Goal: Task Accomplishment & Management: Use online tool/utility

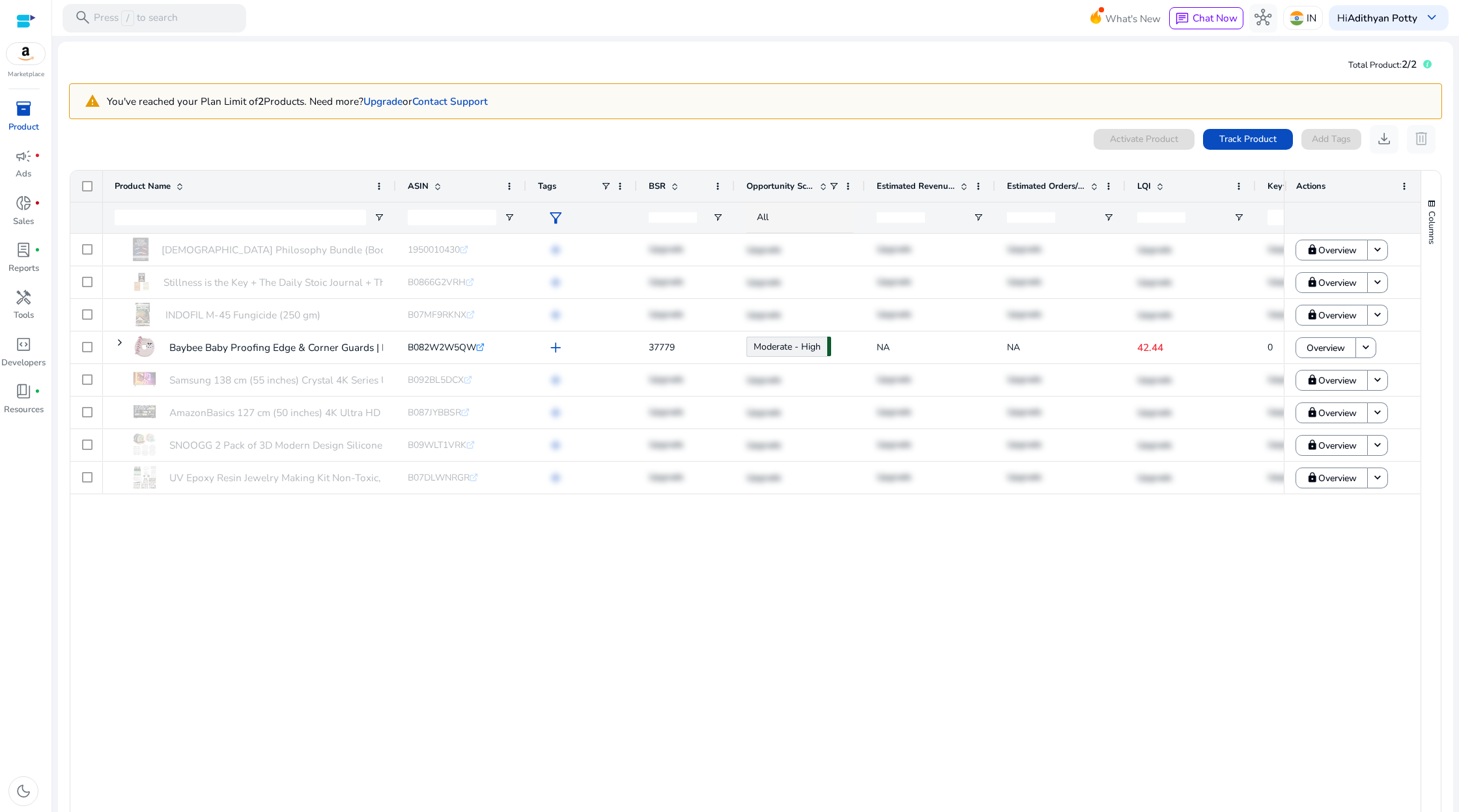
click at [429, 639] on div "[DEMOGRAPHIC_DATA] Philosophy Bundle (Books 1 and 2): Featuring Stoicism -... 1…" at bounding box center [693, 535] width 1182 height 601
click at [27, 112] on span "inventory_2" at bounding box center [23, 109] width 17 height 17
click at [15, 158] on span "campaign" at bounding box center [23, 156] width 17 height 17
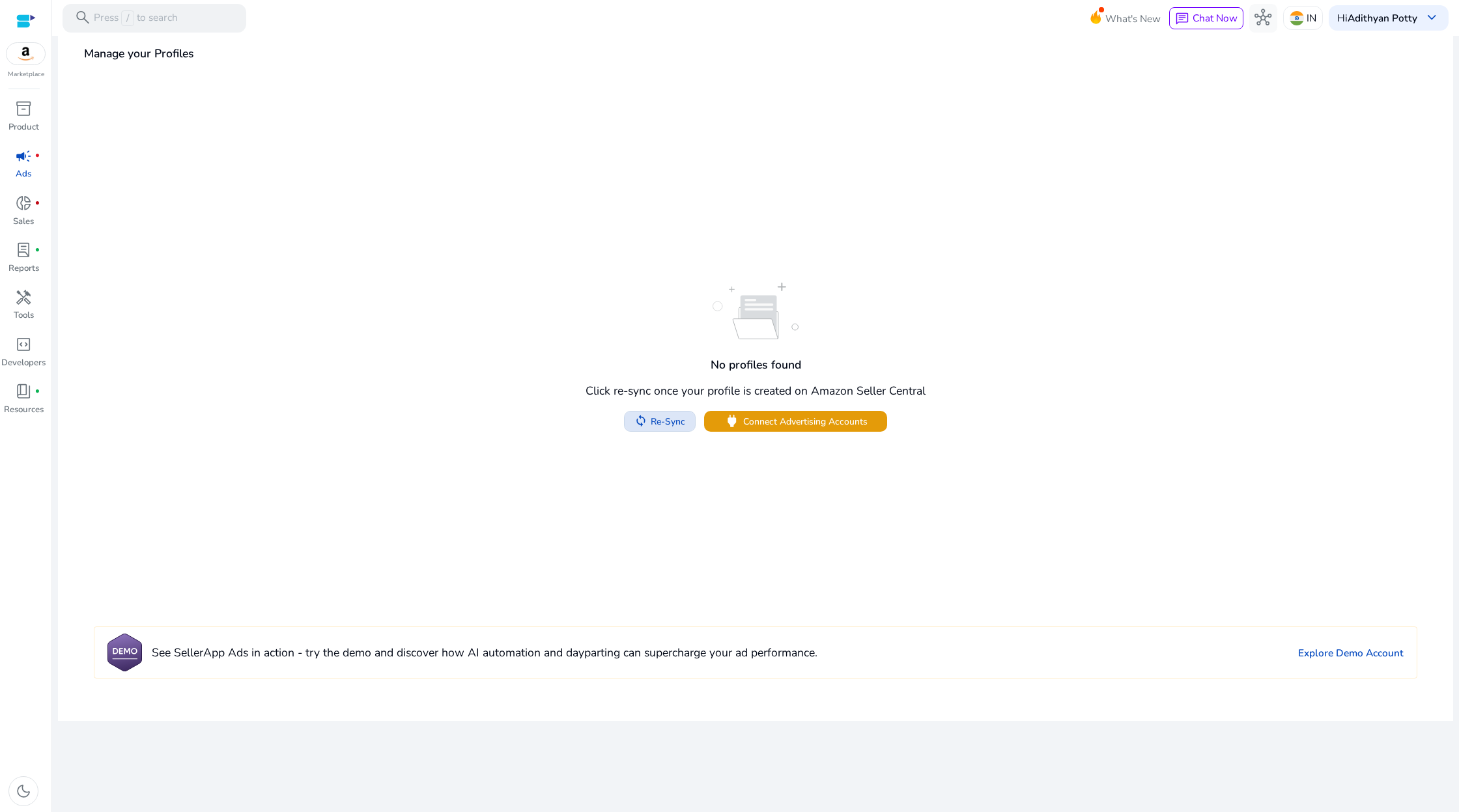
click at [668, 424] on span "Re-Sync" at bounding box center [668, 421] width 35 height 14
click at [18, 124] on p "Product" at bounding box center [24, 128] width 31 height 13
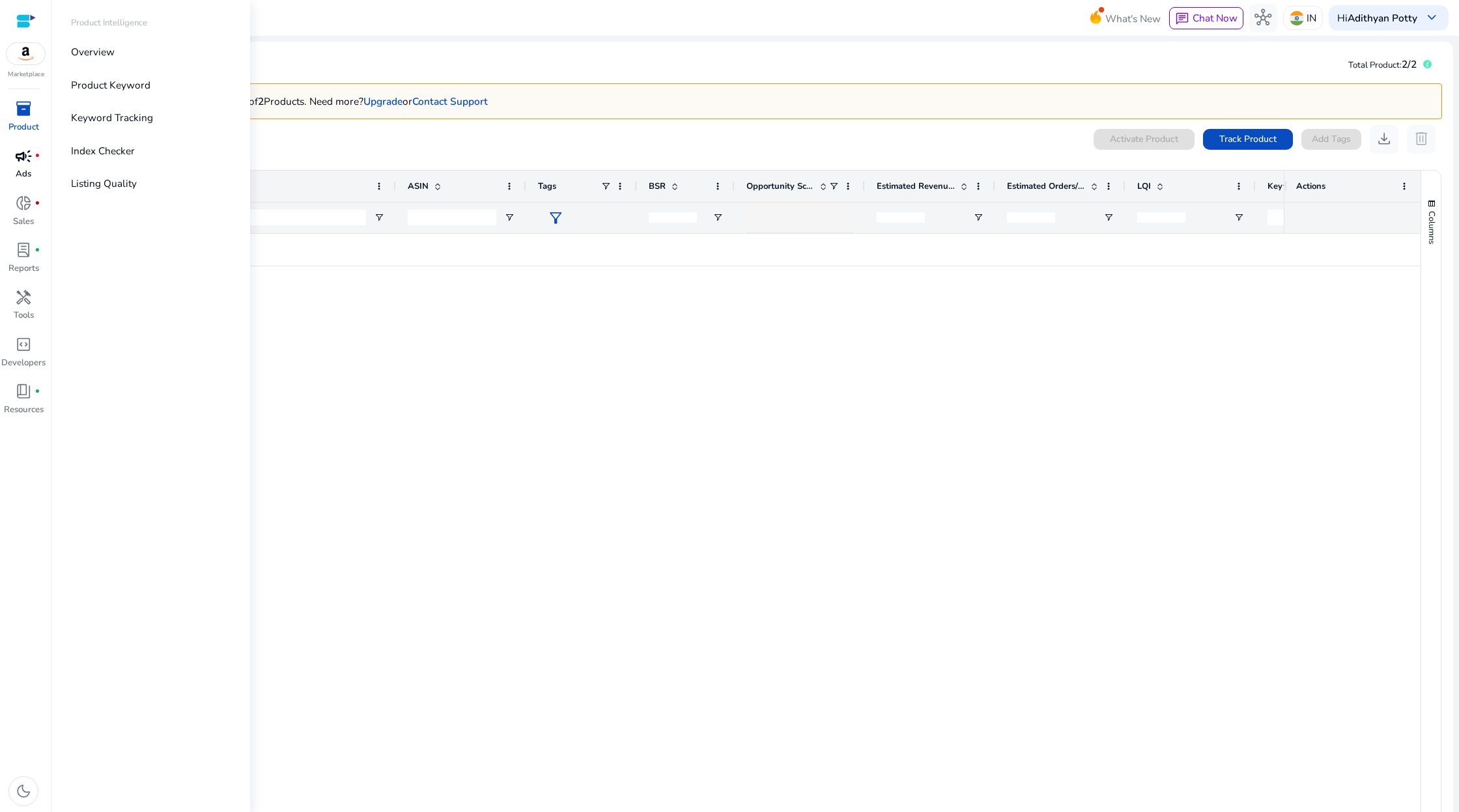
click at [29, 155] on span "campaign" at bounding box center [23, 156] width 17 height 17
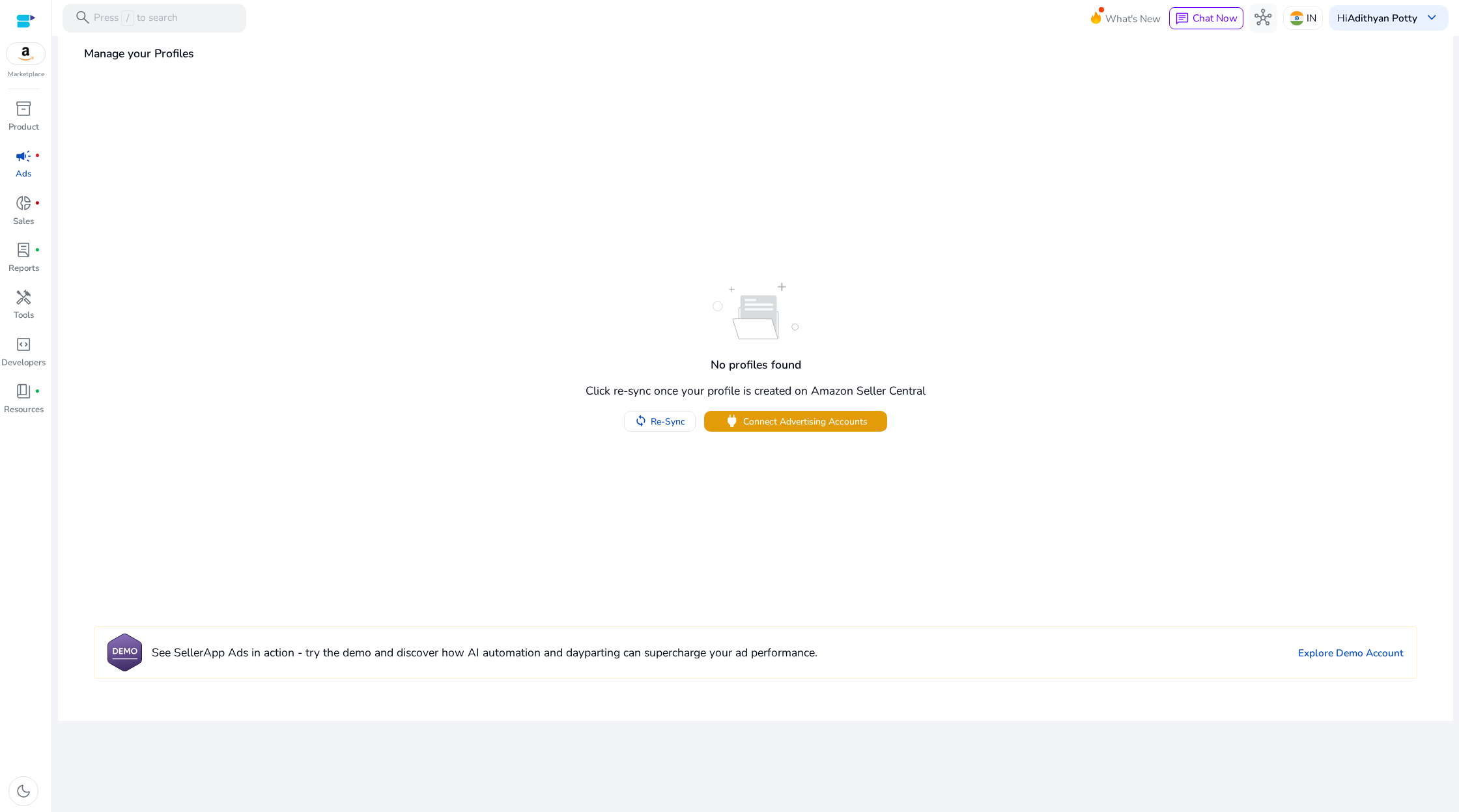
click at [410, 310] on div "No profiles found Click re-sync once your profile is created on Amazon Seller C…" at bounding box center [755, 357] width 1376 height 149
click at [23, 108] on span "inventory_2" at bounding box center [23, 109] width 17 height 17
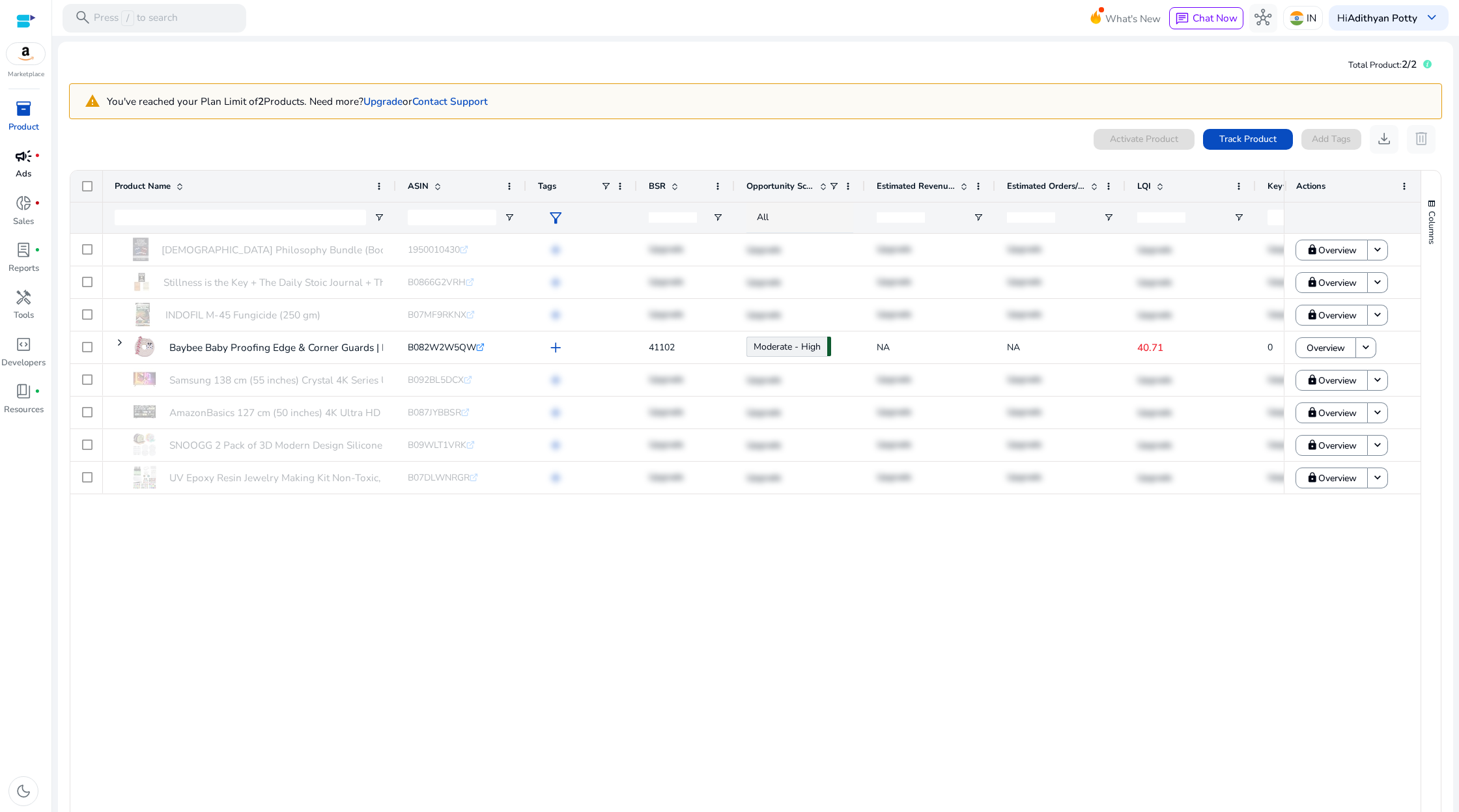
click at [26, 109] on span "inventory_2" at bounding box center [23, 109] width 17 height 17
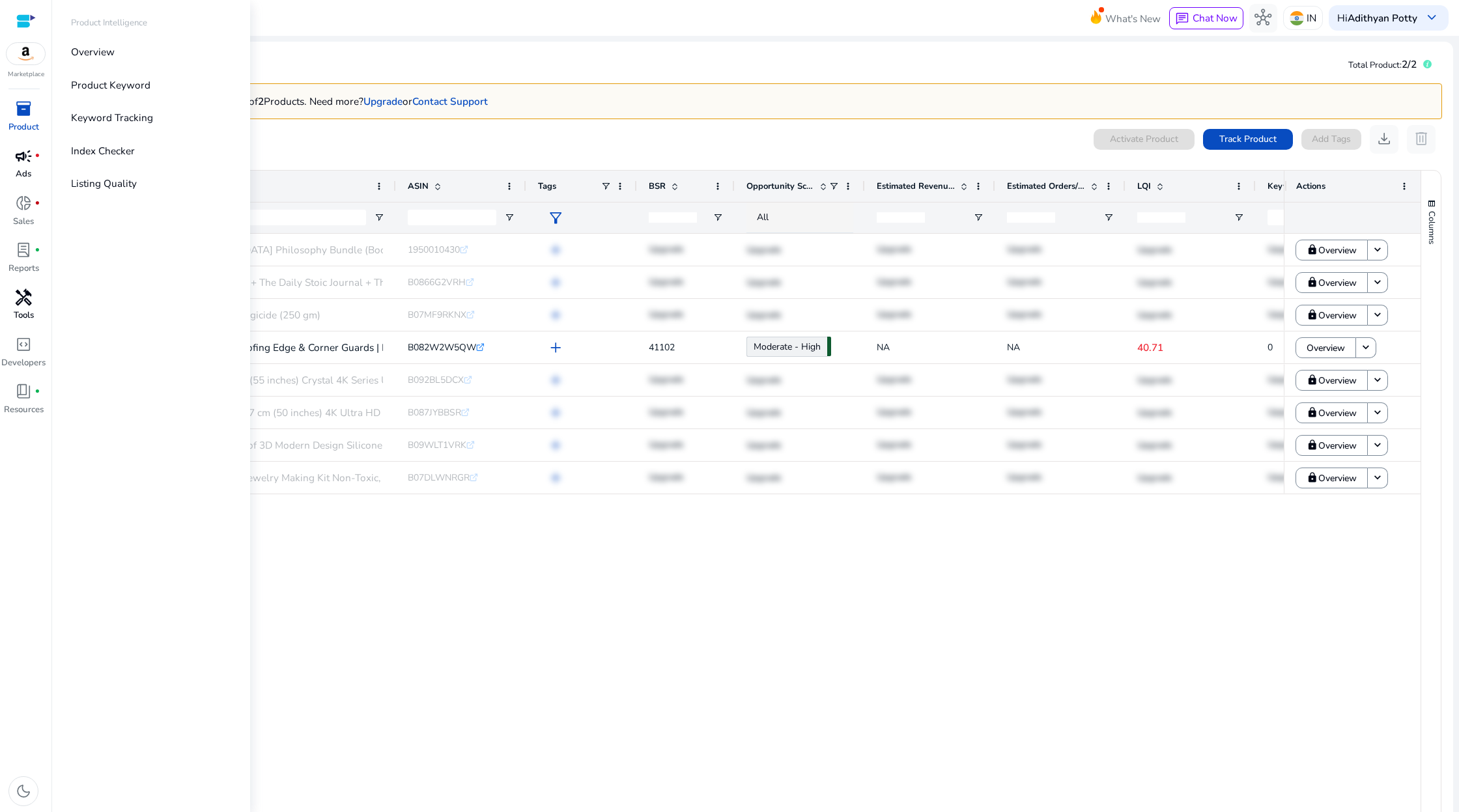
click at [29, 301] on span "handyman" at bounding box center [23, 297] width 17 height 17
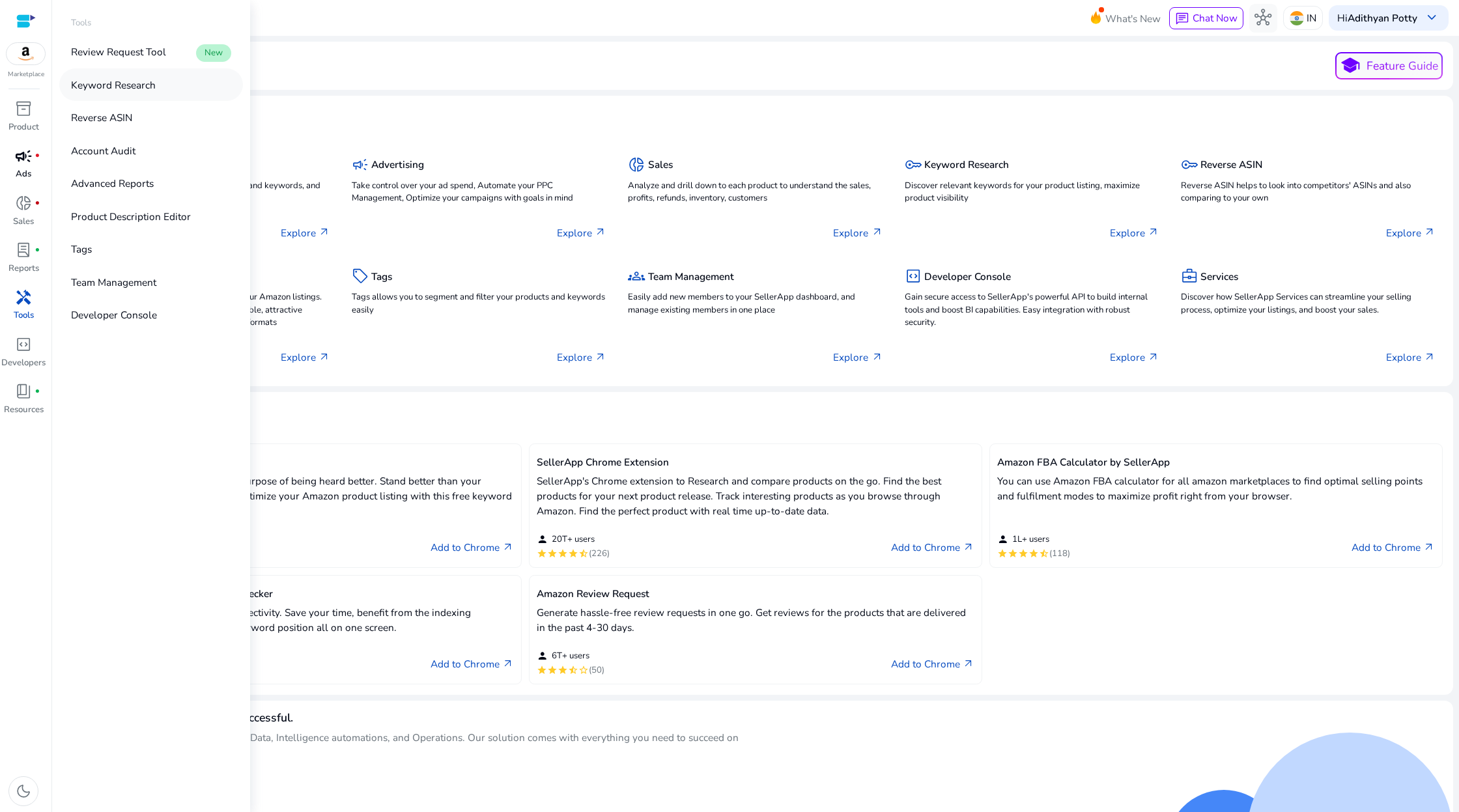
click at [165, 88] on link "Keyword Research" at bounding box center [151, 84] width 183 height 32
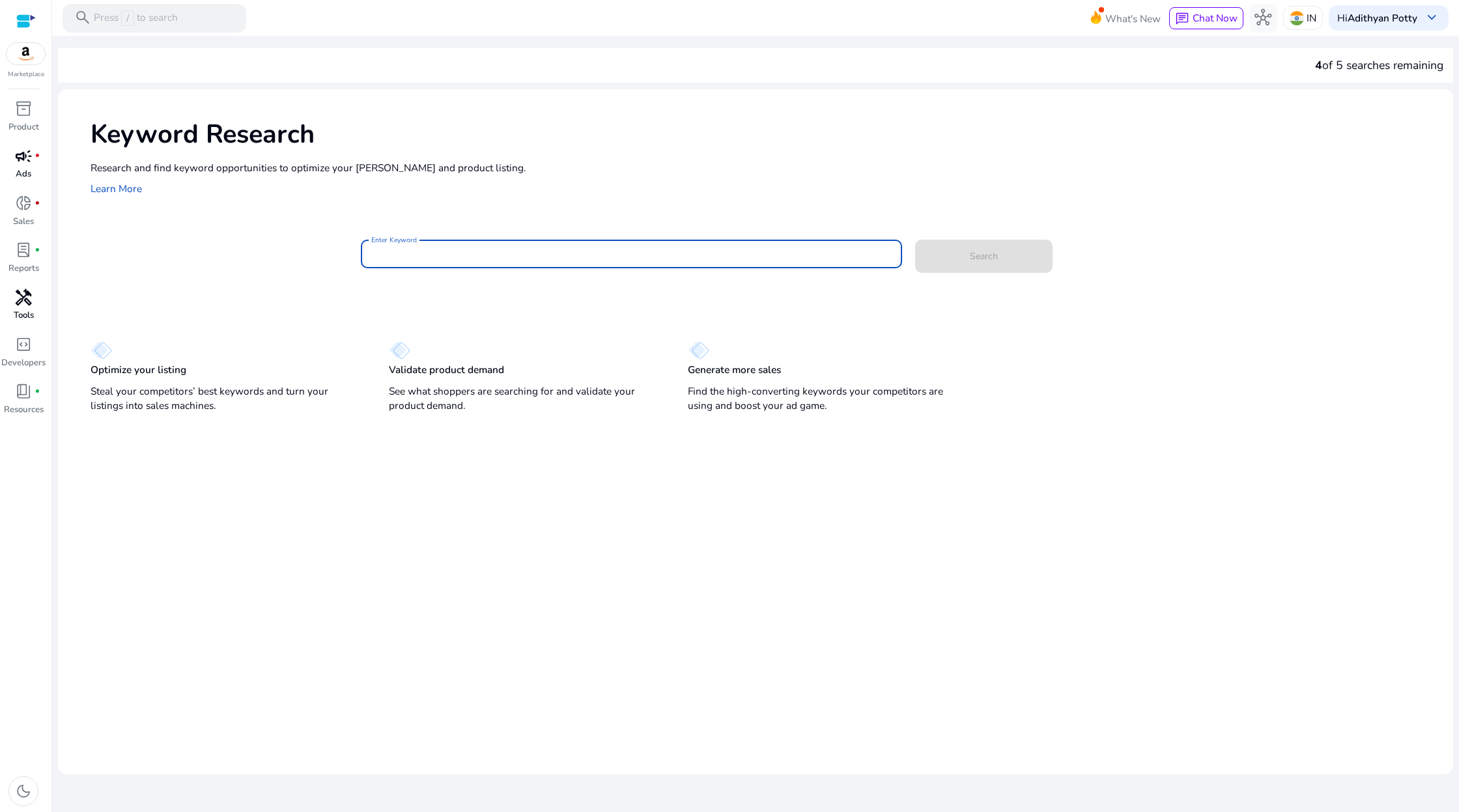
click at [436, 248] on input "Enter Keyword" at bounding box center [631, 254] width 520 height 14
type input "****"
click at [915, 240] on button "Search" at bounding box center [984, 256] width 138 height 33
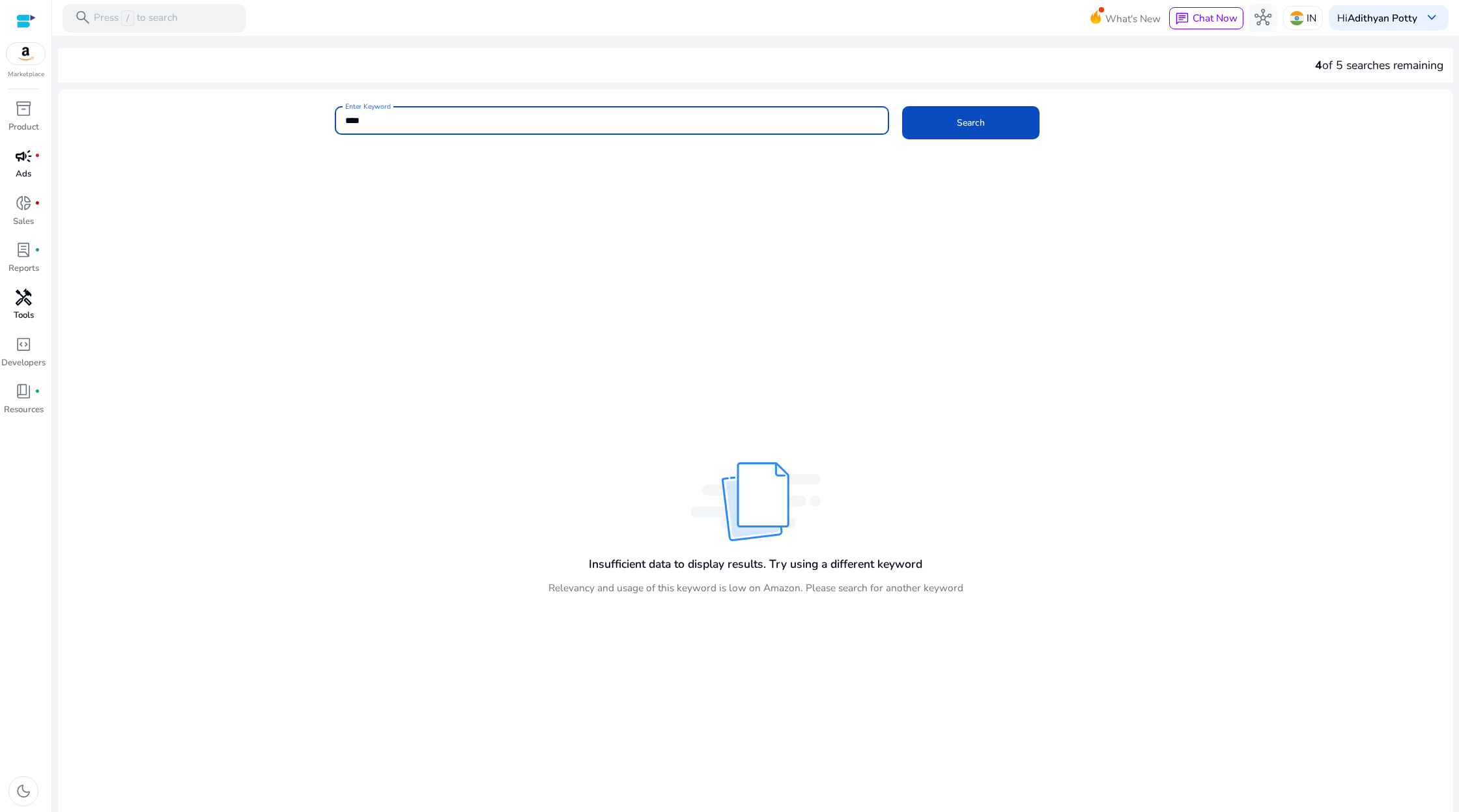
click at [1317, 187] on div "Insufficient data to display results. Try using a different keyword Relevancy a…" at bounding box center [755, 515] width 1395 height 712
click at [536, 128] on div "****" at bounding box center [611, 121] width 533 height 29
type input "***"
click at [1021, 121] on span at bounding box center [971, 122] width 138 height 31
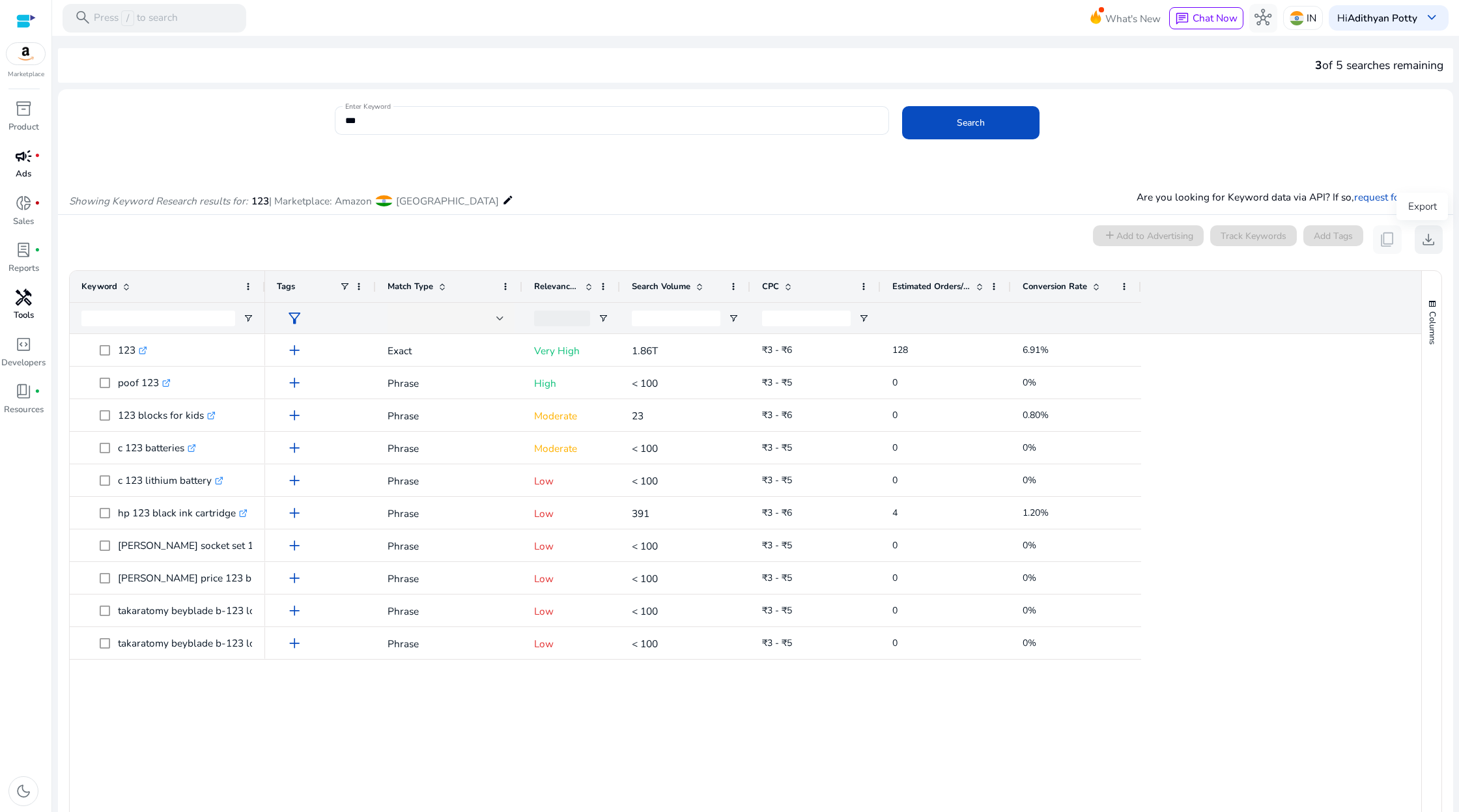
click at [1420, 240] on span "download" at bounding box center [1428, 240] width 17 height 17
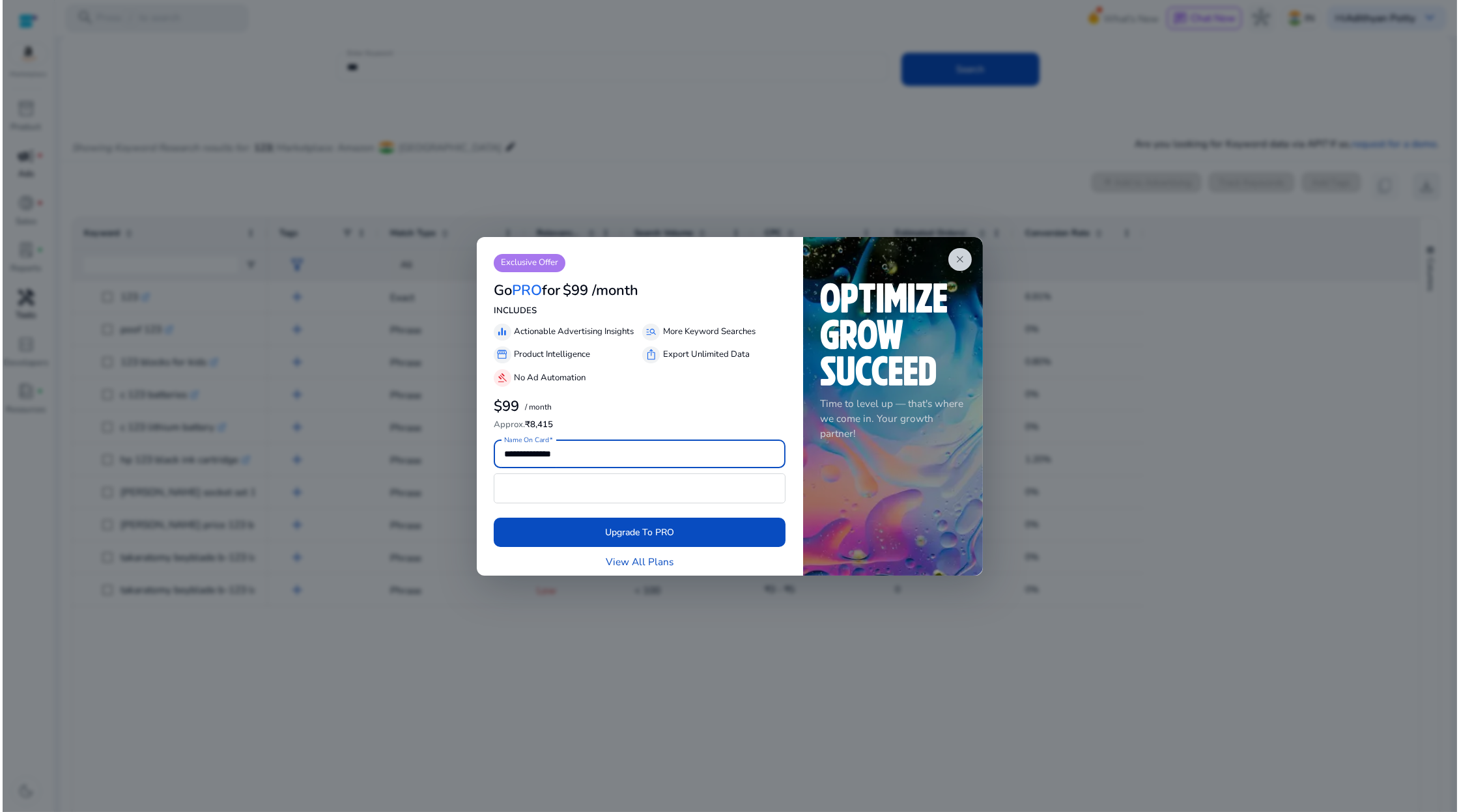
scroll to position [159, 0]
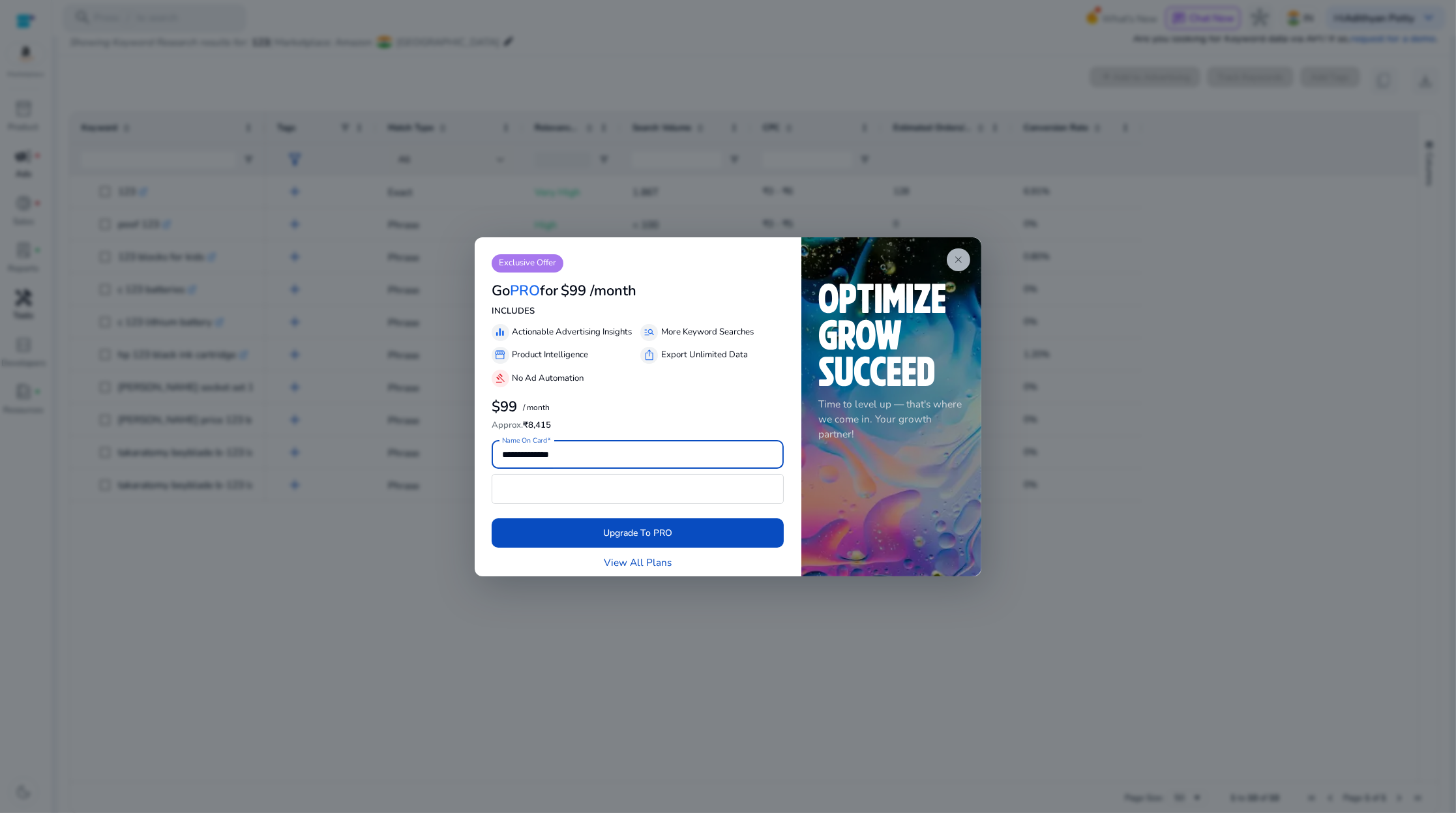
click at [953, 251] on app-icon "close" at bounding box center [958, 260] width 23 height 23
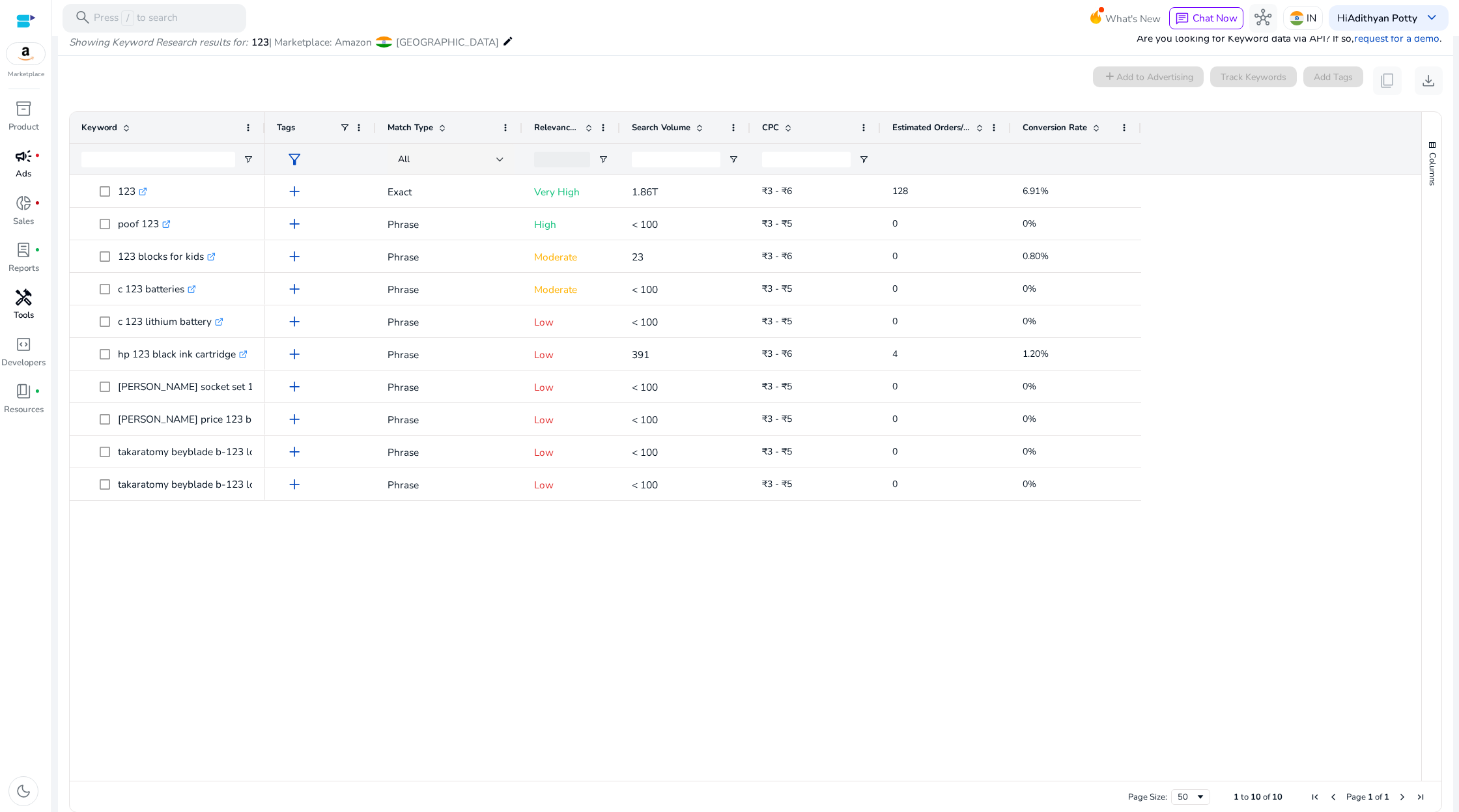
scroll to position [176, 0]
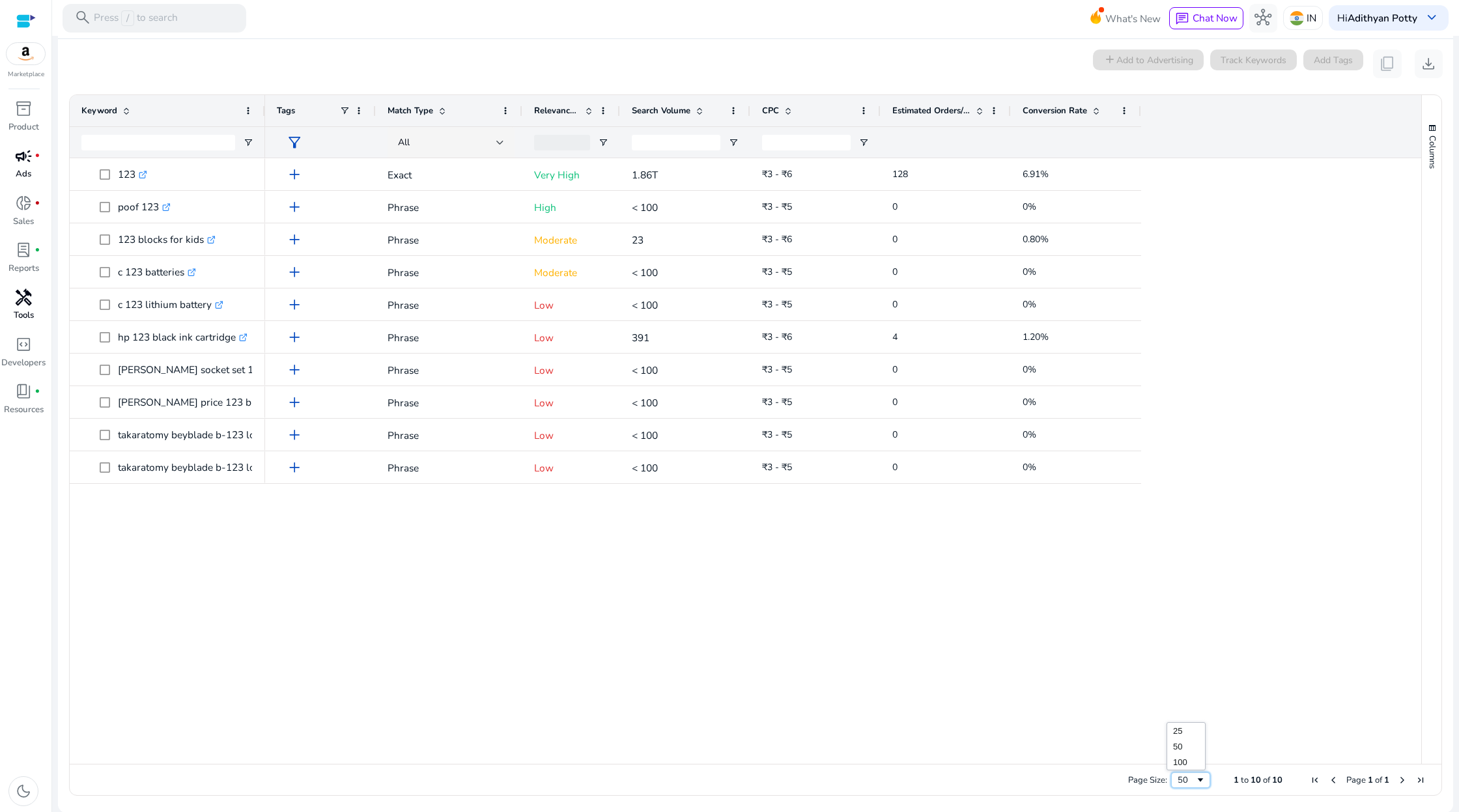
click at [1190, 781] on div "50" at bounding box center [1186, 780] width 18 height 12
click at [1108, 580] on div "add Exact Very High 1.86T ₹3 - ₹6 128 6.91% add Phrase High < 100 ₹3 - ₹5 0 0% …" at bounding box center [844, 461] width 1157 height 605
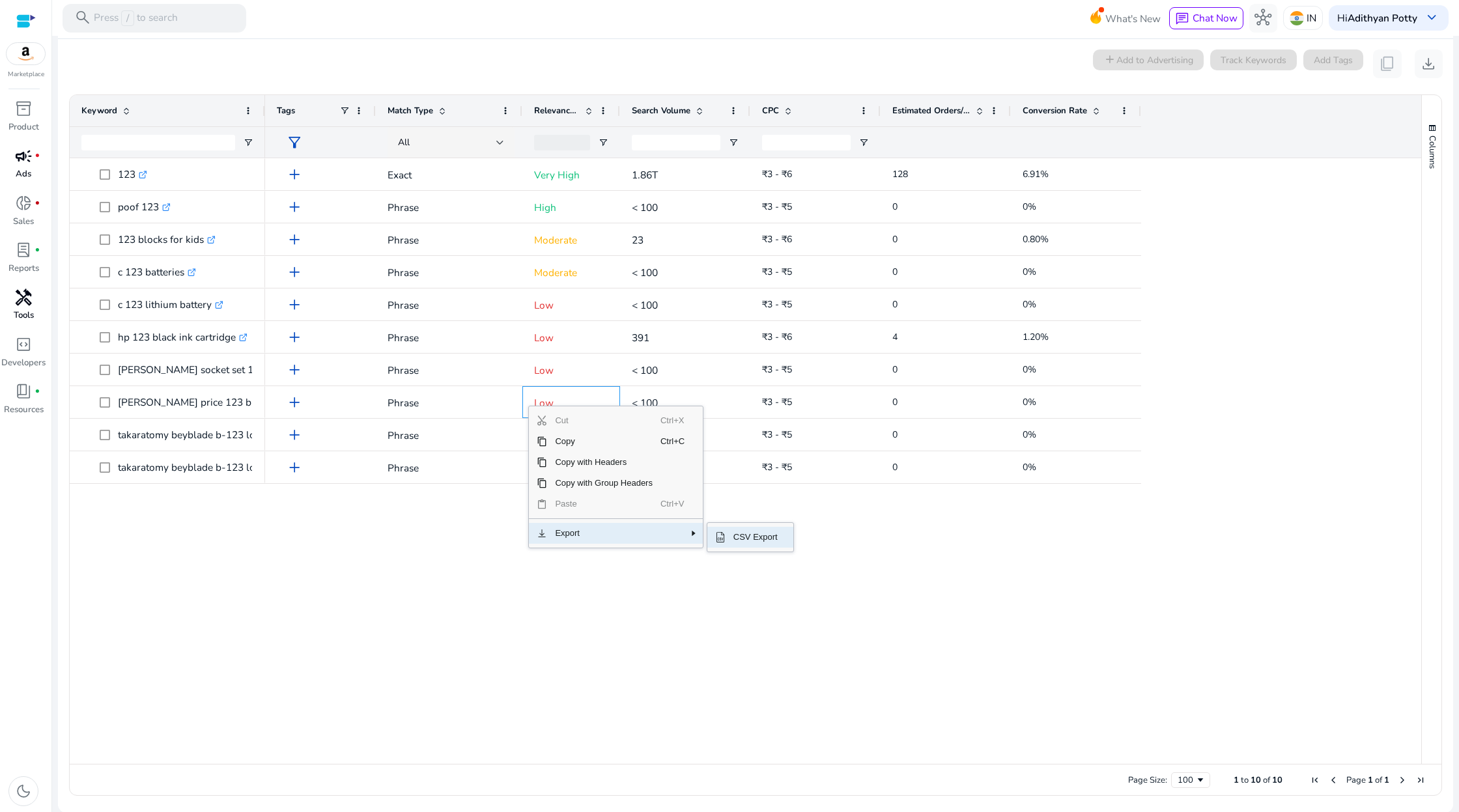
click at [743, 539] on span "CSV Export" at bounding box center [755, 537] width 60 height 21
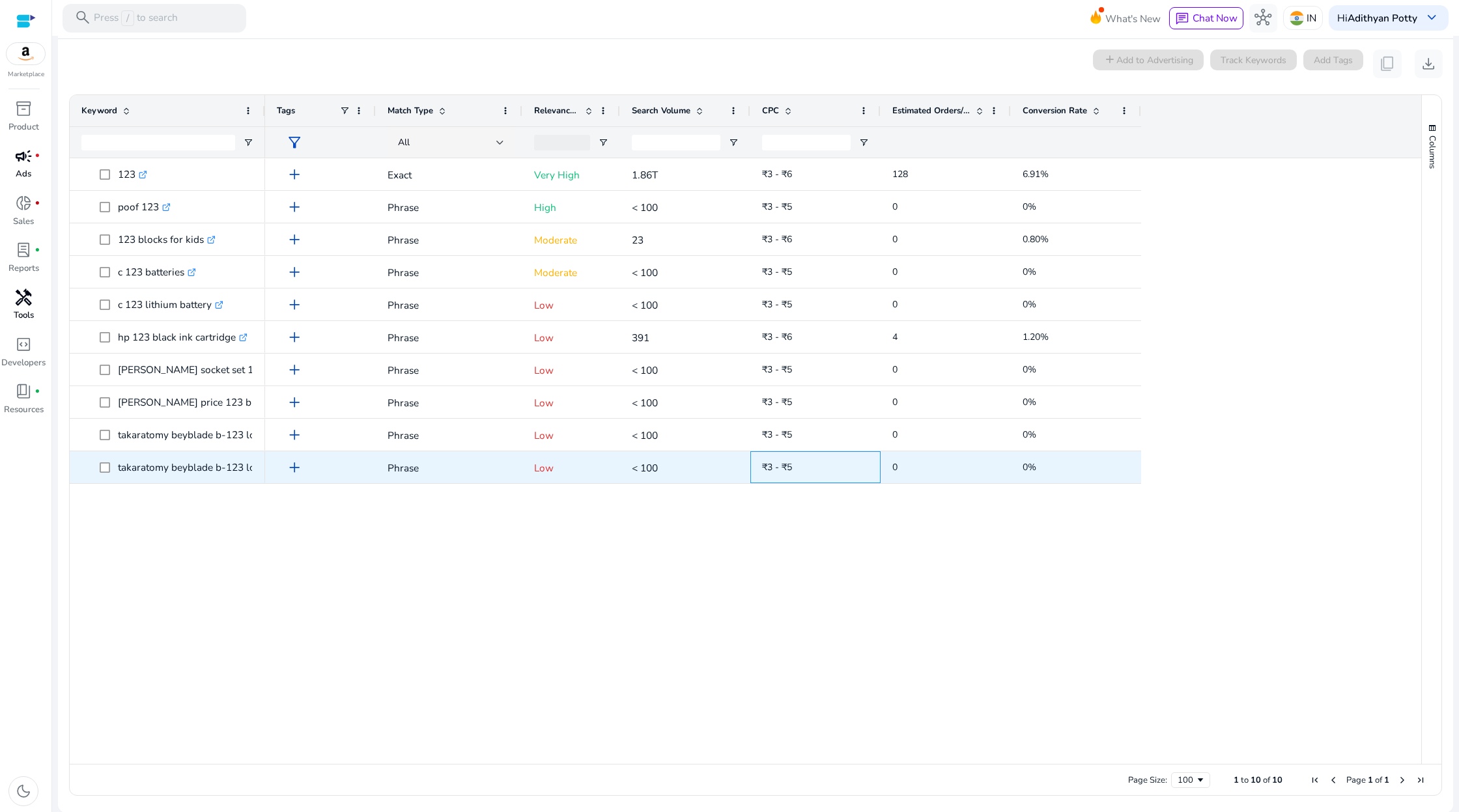
click at [842, 461] on span "₹3 - ₹5" at bounding box center [816, 467] width 107 height 27
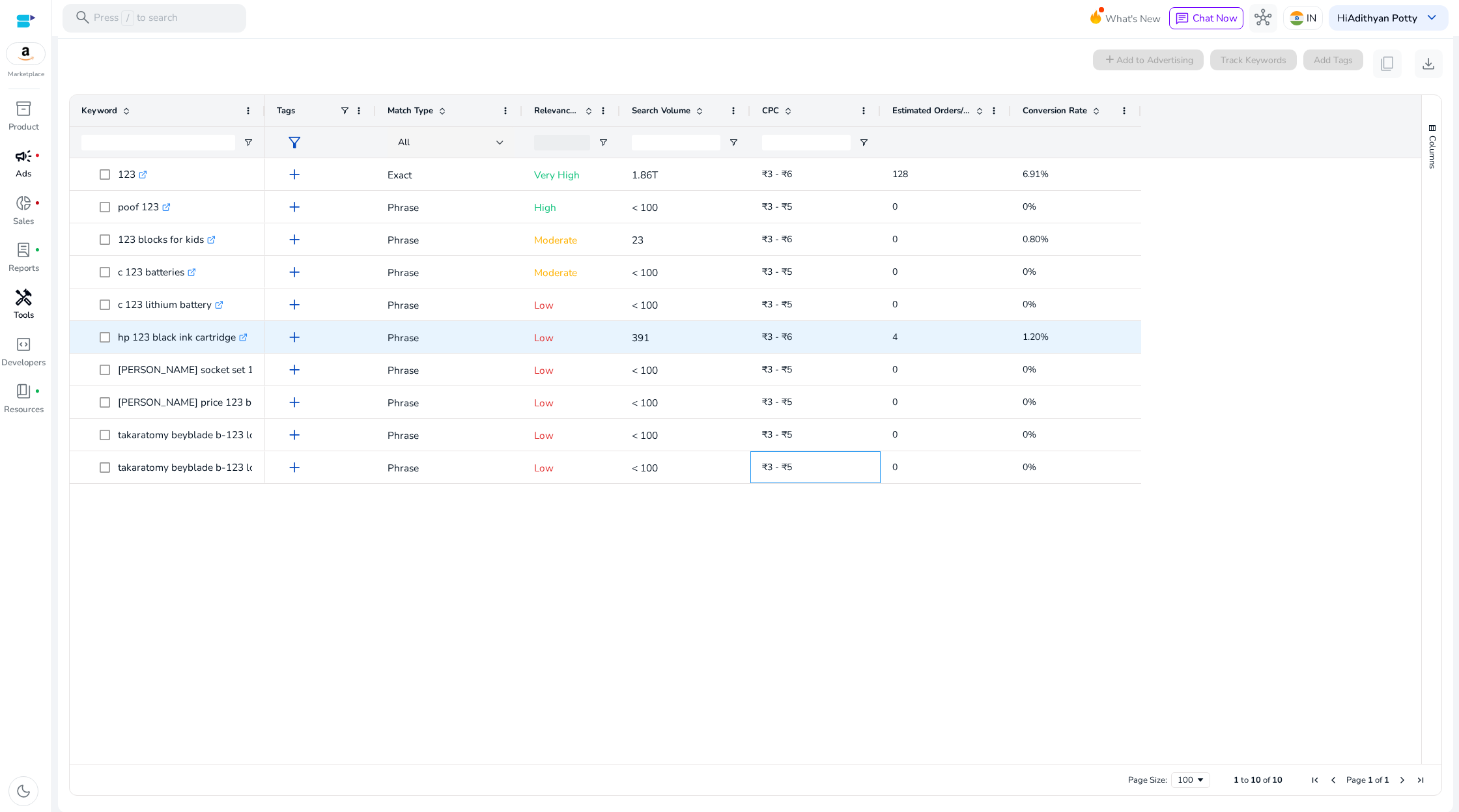
scroll to position [0, 0]
